Goal: Navigation & Orientation: Find specific page/section

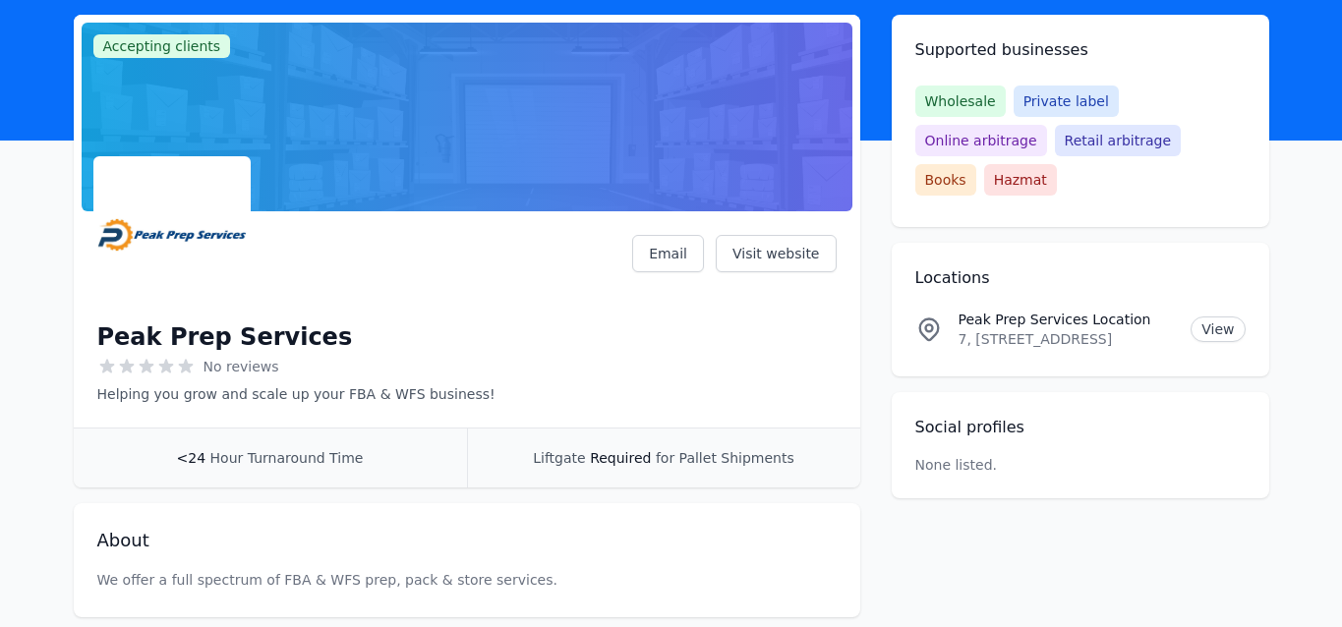
scroll to position [133, 0]
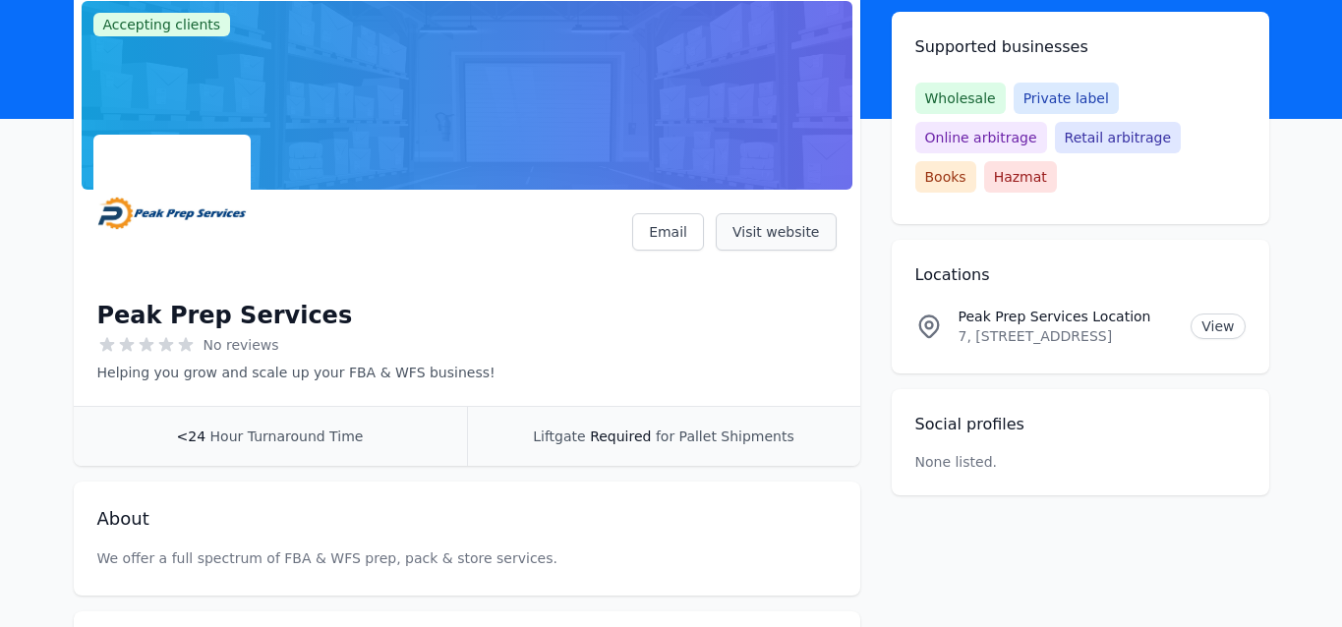
click at [772, 223] on link "Visit website" at bounding box center [776, 231] width 121 height 37
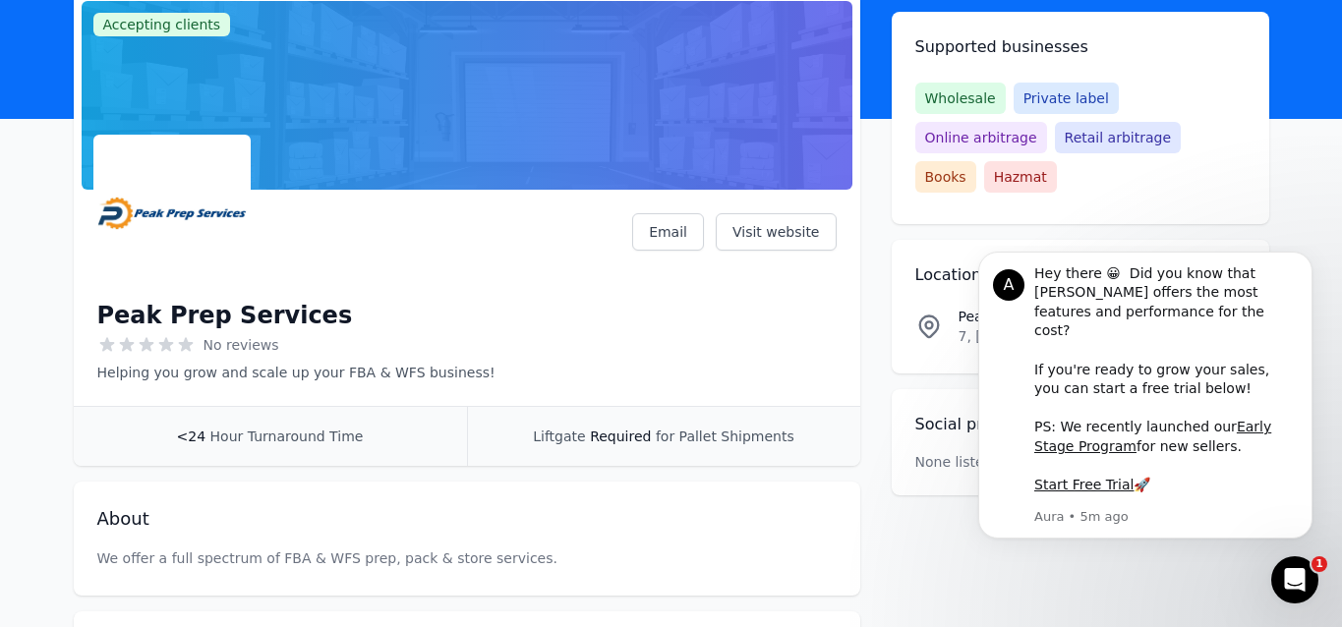
scroll to position [0, 0]
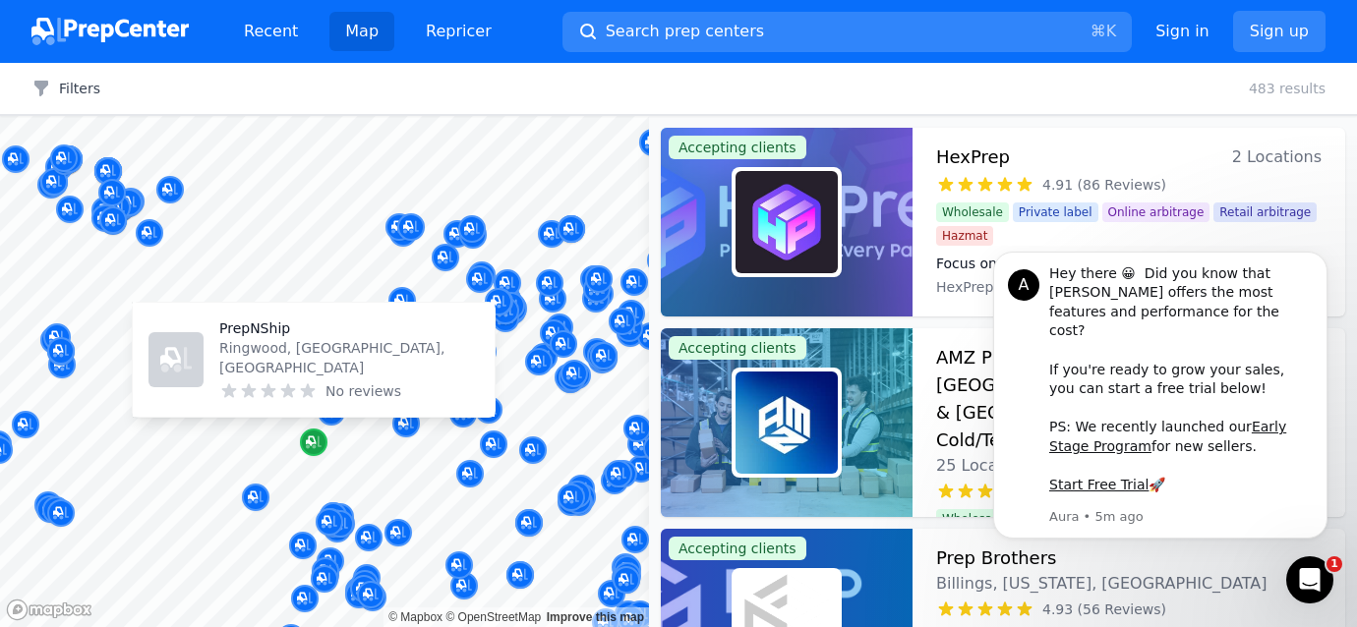
click at [313, 448] on icon "Map marker" at bounding box center [314, 443] width 16 height 20
click at [302, 375] on p "Ringwood, [GEOGRAPHIC_DATA], [GEOGRAPHIC_DATA]" at bounding box center [349, 357] width 260 height 39
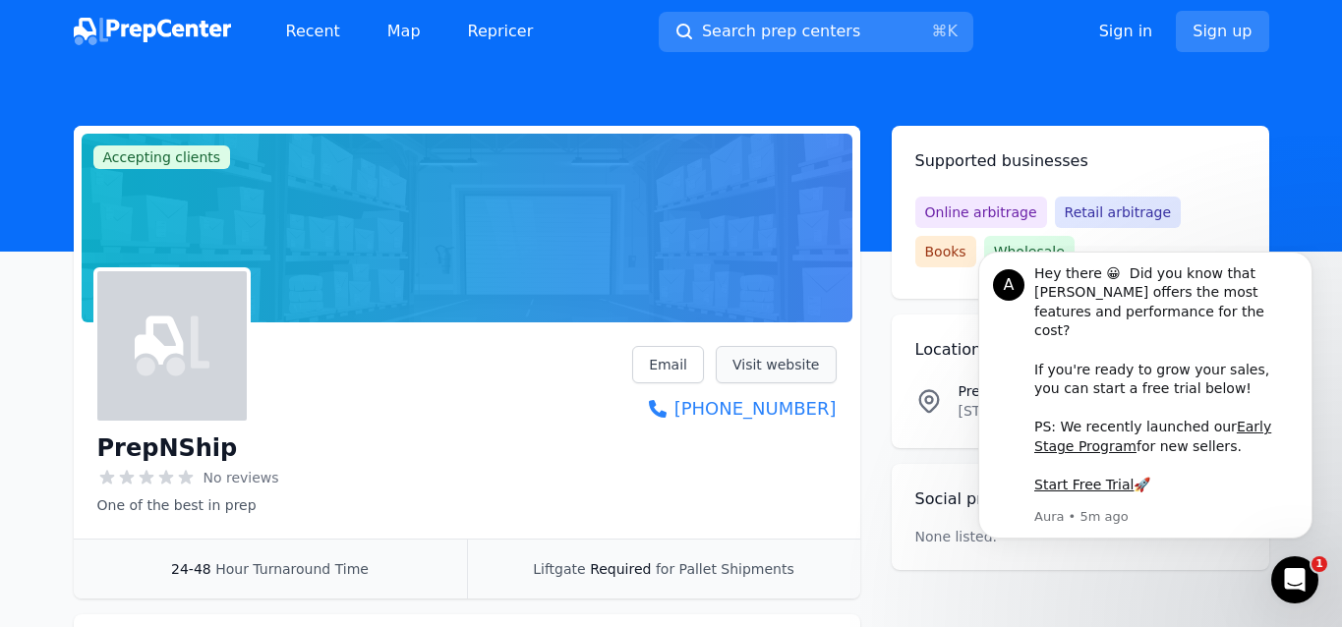
click at [779, 371] on link "Visit website" at bounding box center [776, 364] width 121 height 37
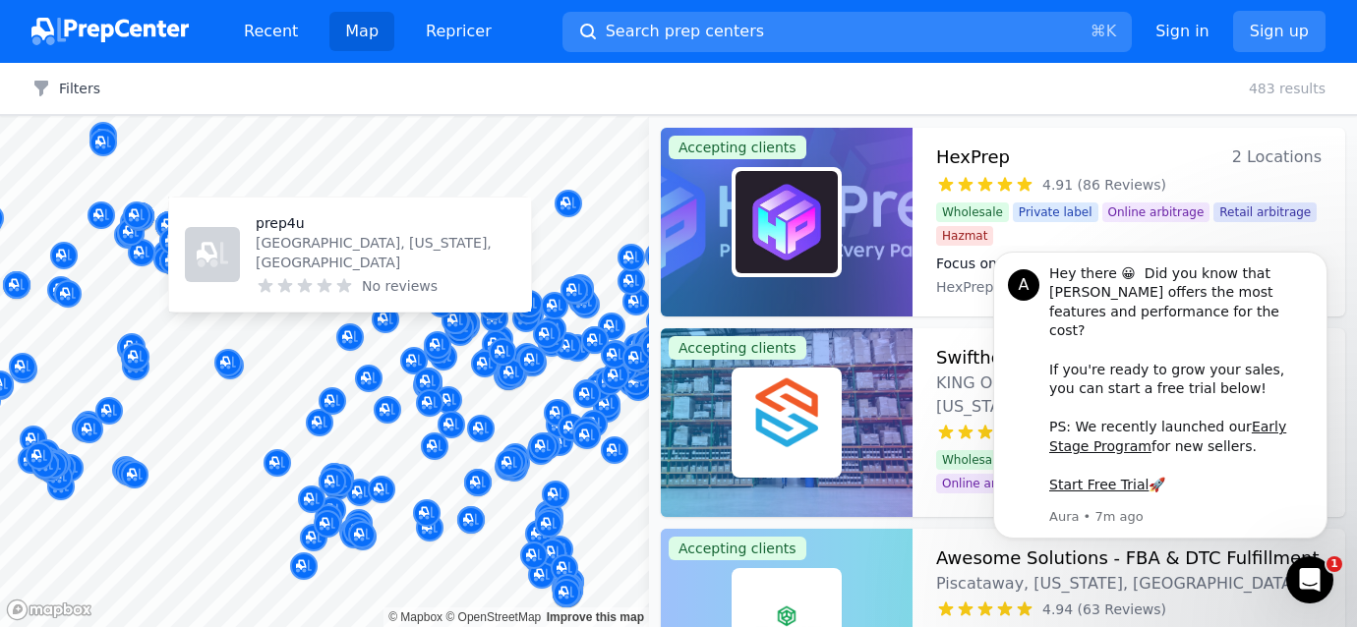
click at [335, 260] on p "[GEOGRAPHIC_DATA], [US_STATE], [GEOGRAPHIC_DATA]" at bounding box center [386, 252] width 260 height 39
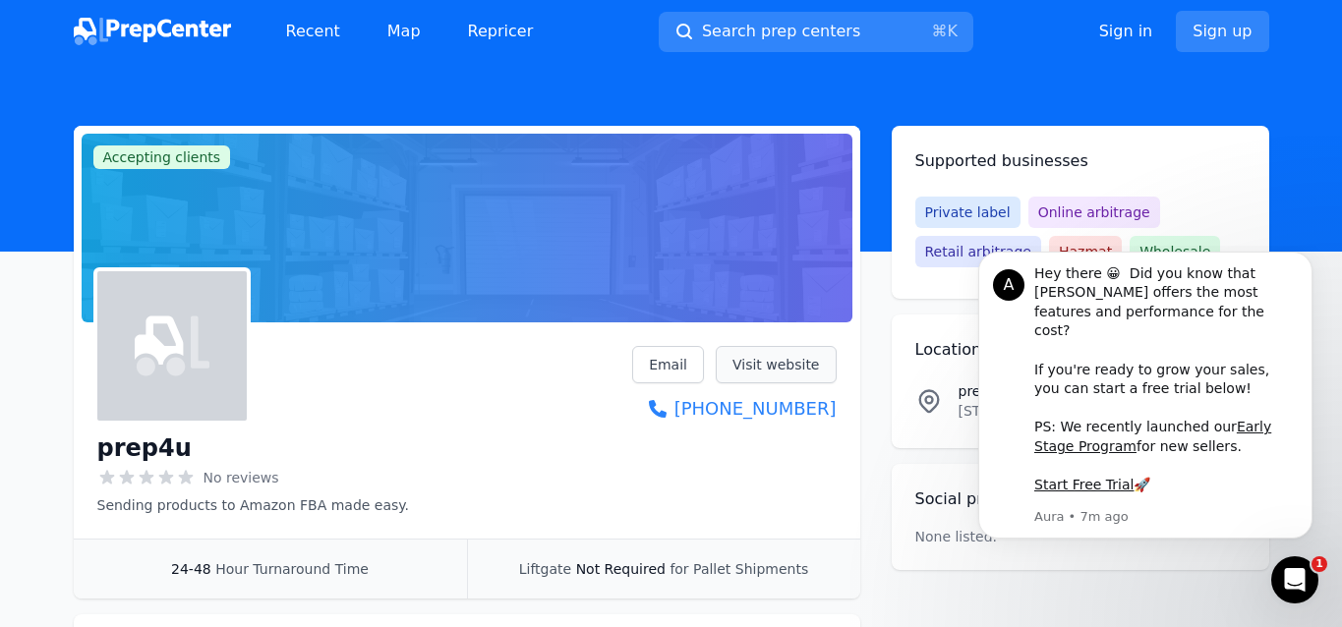
click at [760, 364] on link "Visit website" at bounding box center [776, 364] width 121 height 37
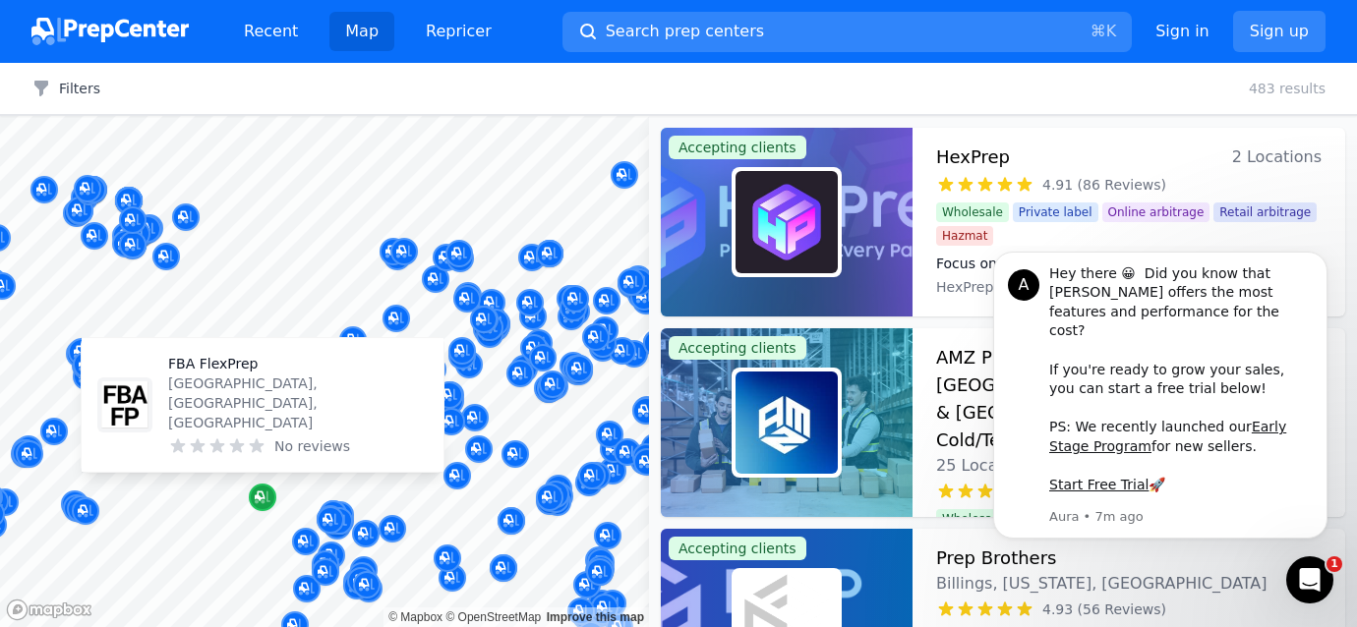
click at [267, 495] on icon "Map marker" at bounding box center [263, 498] width 16 height 13
click at [262, 374] on p "FBA FlexPrep" at bounding box center [298, 364] width 260 height 20
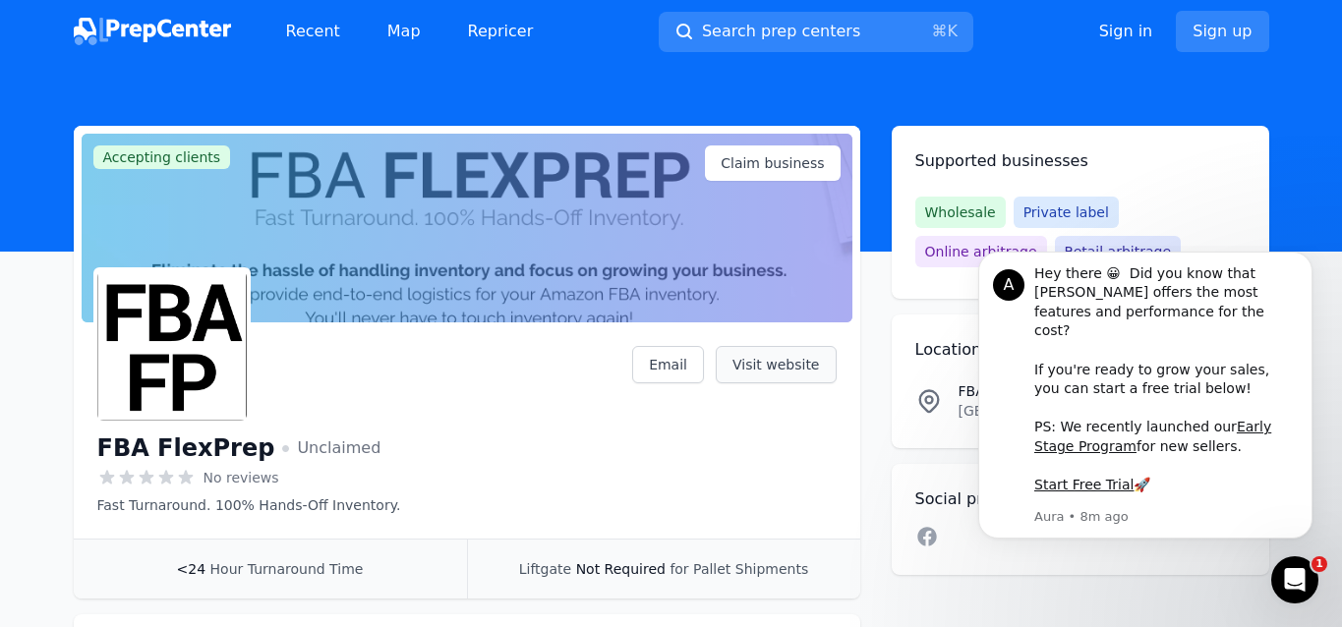
click at [786, 361] on link "Visit website" at bounding box center [776, 364] width 121 height 37
